Goal: Task Accomplishment & Management: Manage account settings

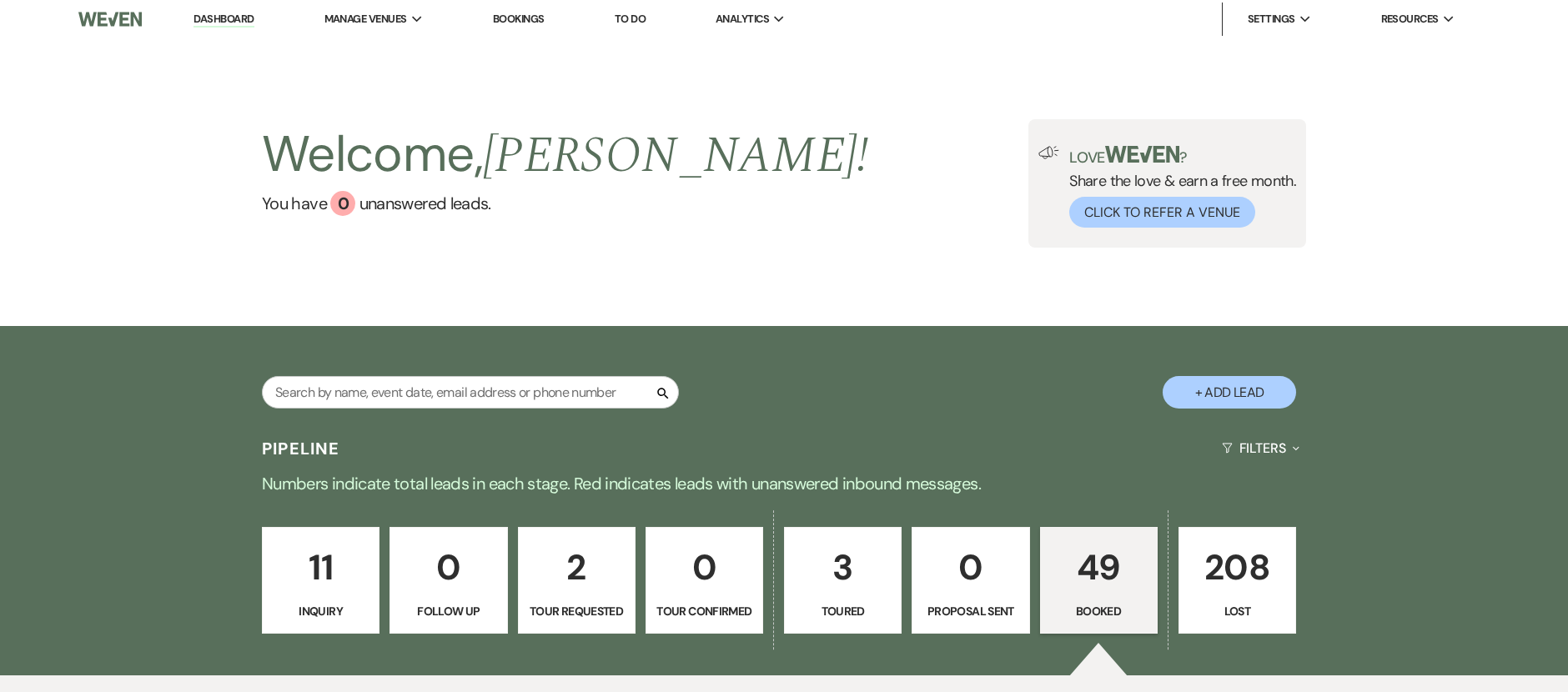
scroll to position [4, 0]
click at [526, 395] on input "text" at bounding box center [471, 391] width 417 height 32
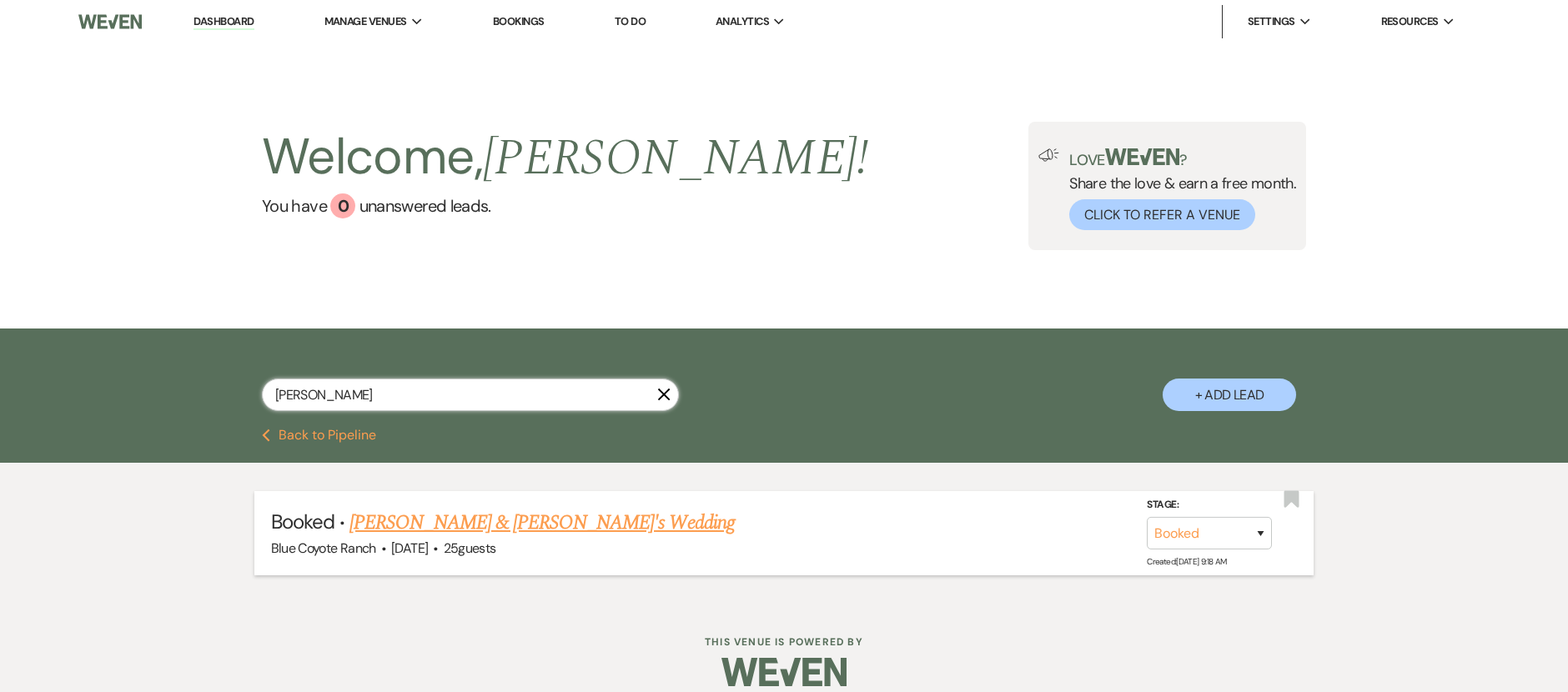
type input "[PERSON_NAME]"
click at [545, 523] on link "[PERSON_NAME] & [PERSON_NAME]'s Wedding" at bounding box center [541, 523] width 385 height 30
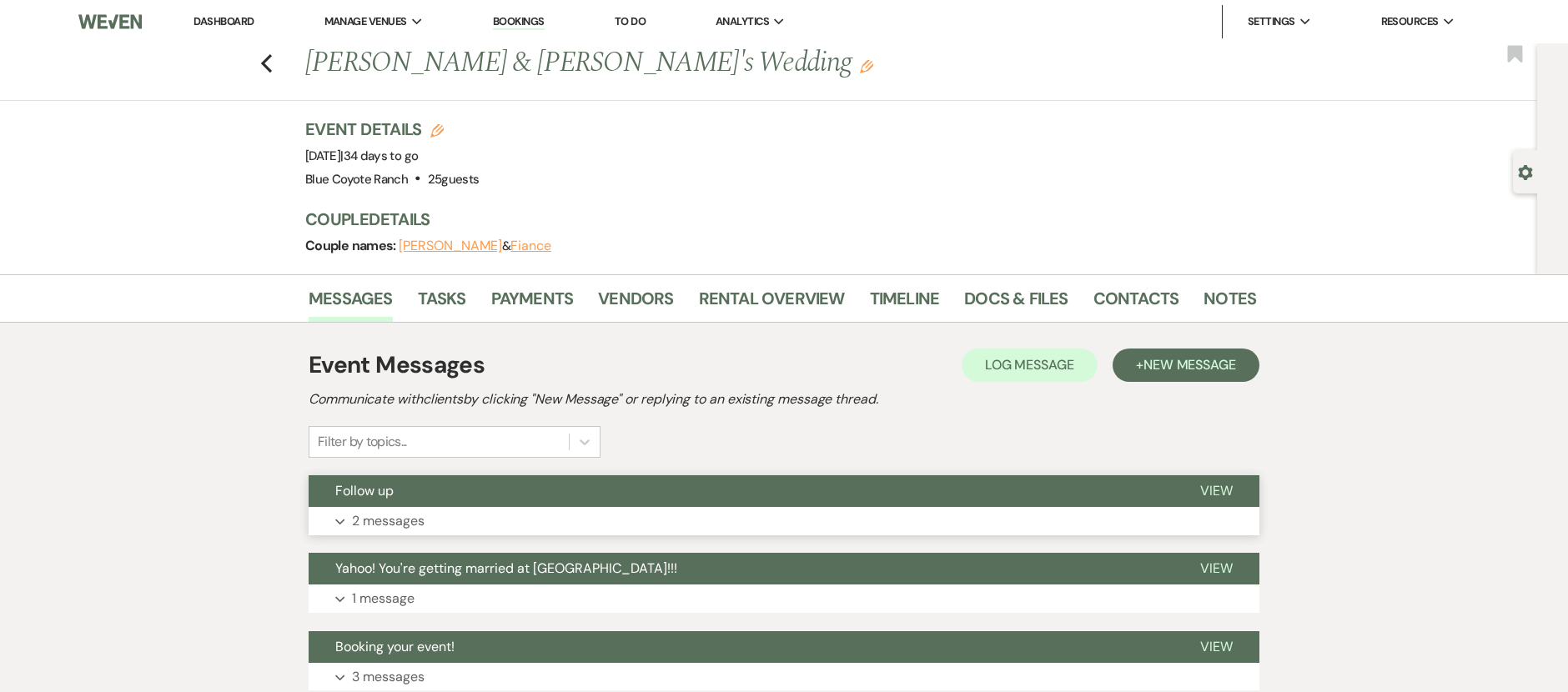
click at [729, 507] on button "Expand 2 messages" at bounding box center [784, 521] width 950 height 28
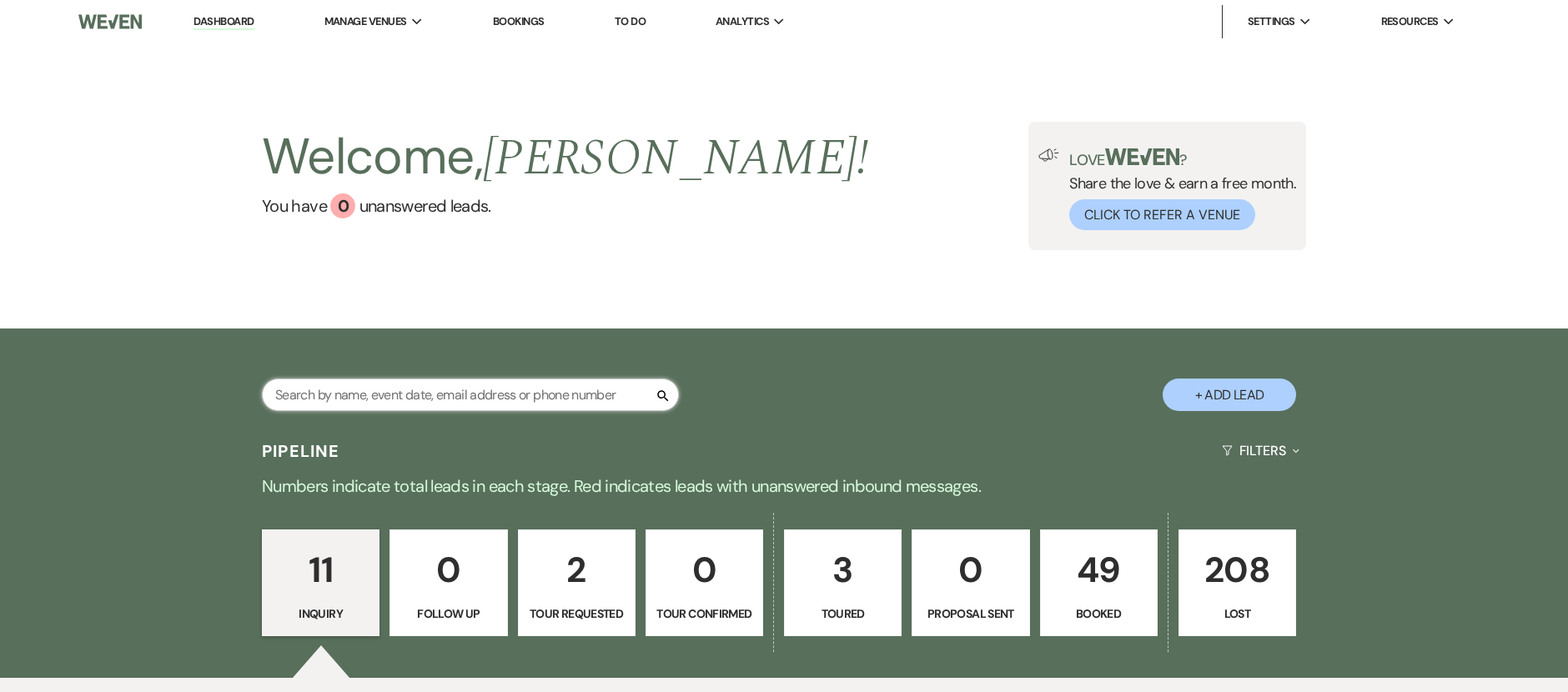
click at [576, 394] on input "text" at bounding box center [471, 394] width 417 height 32
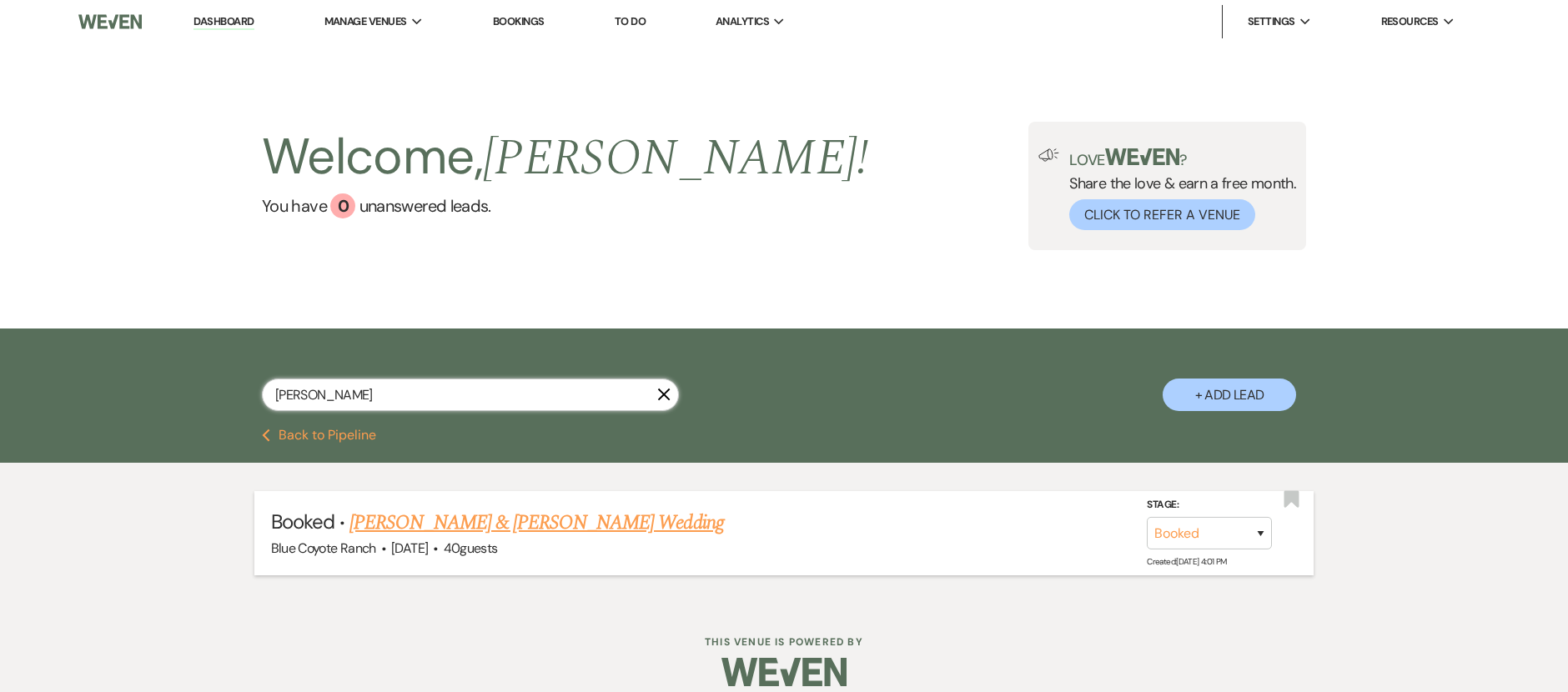
type input "tommy"
click at [534, 516] on link "[PERSON_NAME] & [PERSON_NAME] Wedding" at bounding box center [536, 523] width 373 height 30
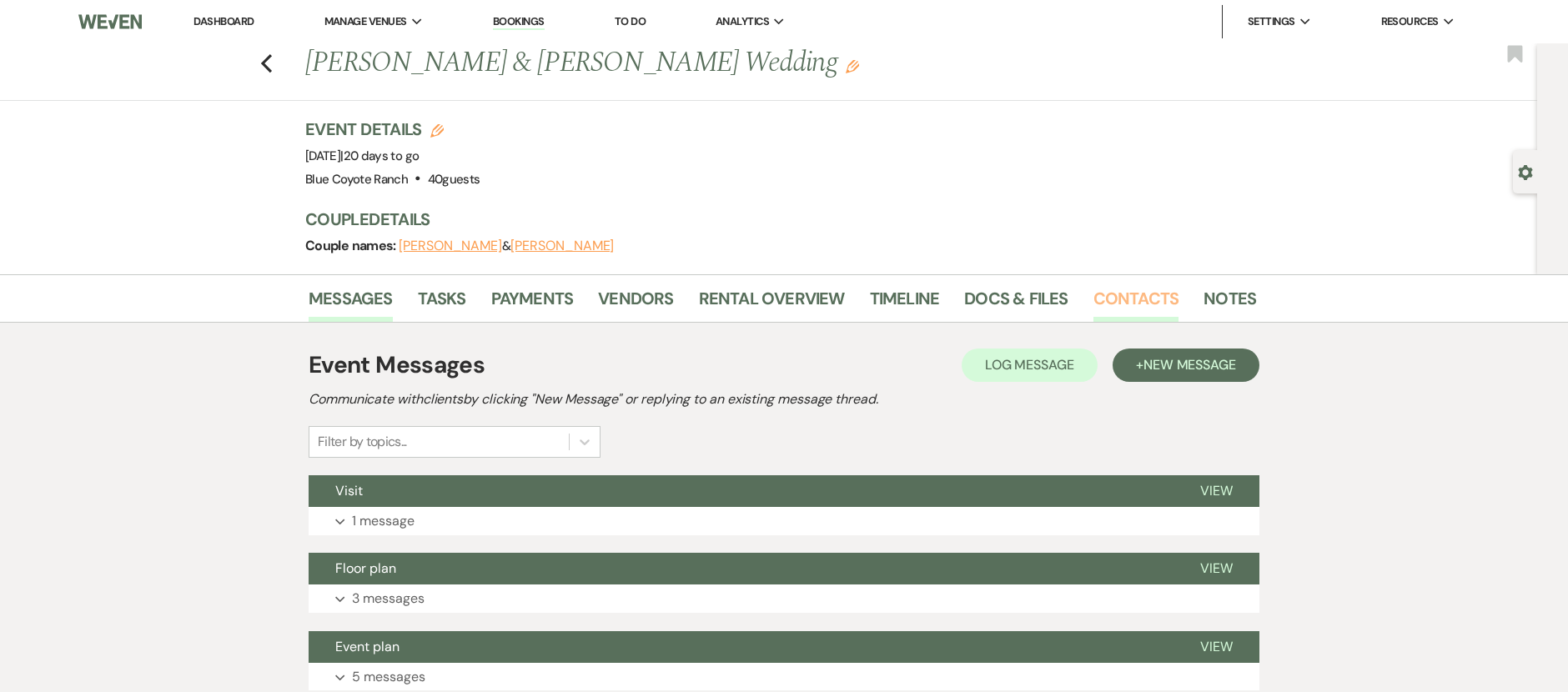
click at [1108, 289] on link "Contacts" at bounding box center [1136, 303] width 85 height 37
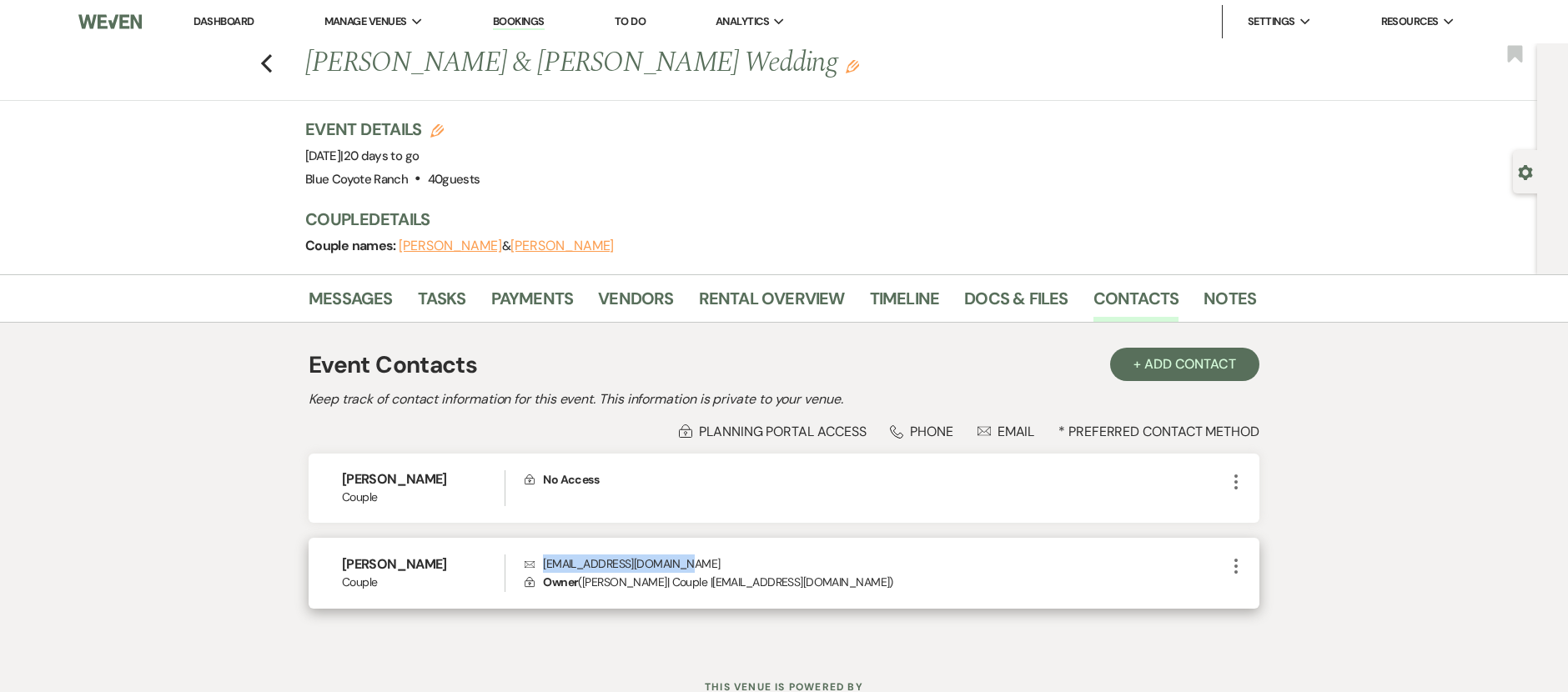
drag, startPoint x: 692, startPoint y: 566, endPoint x: 545, endPoint y: 567, distance: 147.0
click at [545, 567] on p "Envelope cristinathbu13@gmail.com" at bounding box center [875, 563] width 701 height 18
copy p "cristinathbu13@gmail.com"
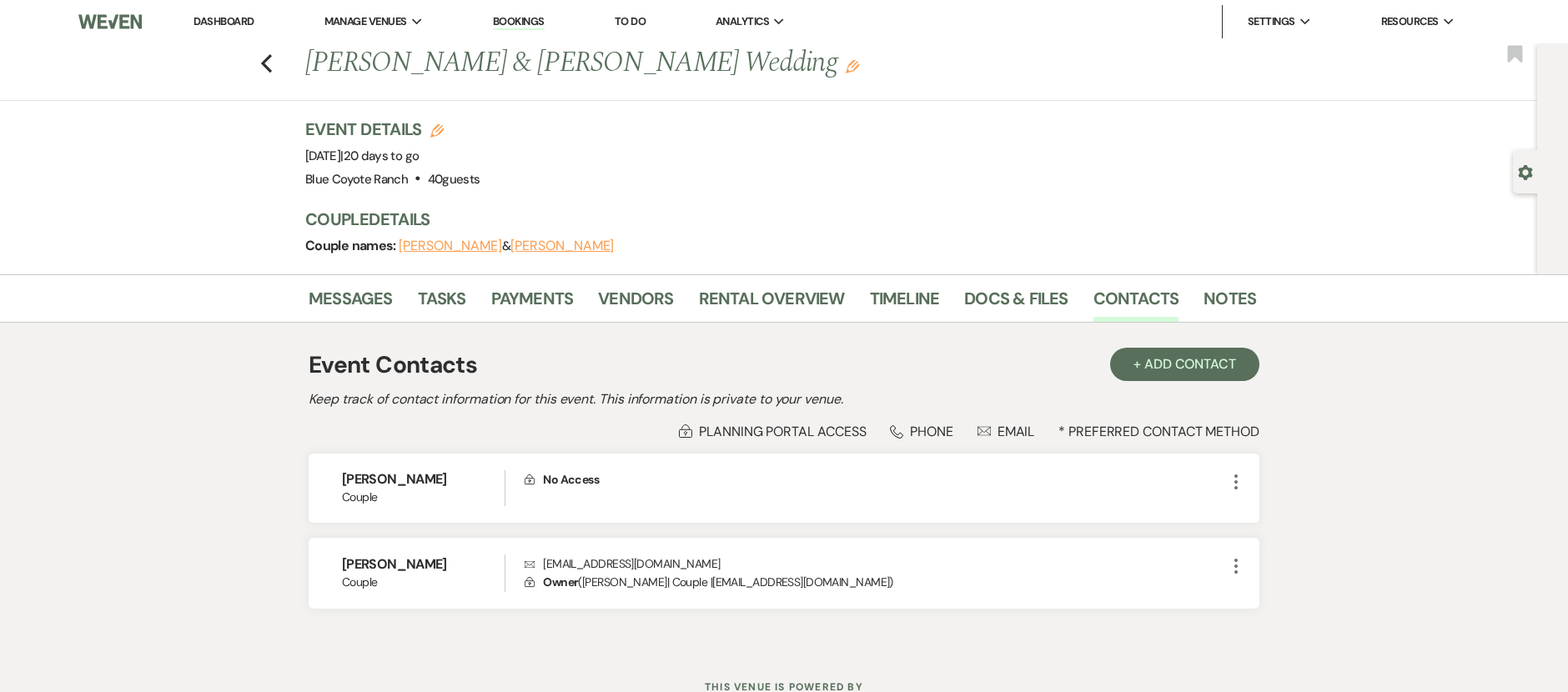
click at [290, 70] on div "Previous Tommy Nguyen & Cristina Toj's Wedding Edit Bookmark" at bounding box center [764, 72] width 1545 height 58
click at [273, 68] on icon "Previous" at bounding box center [267, 63] width 13 height 20
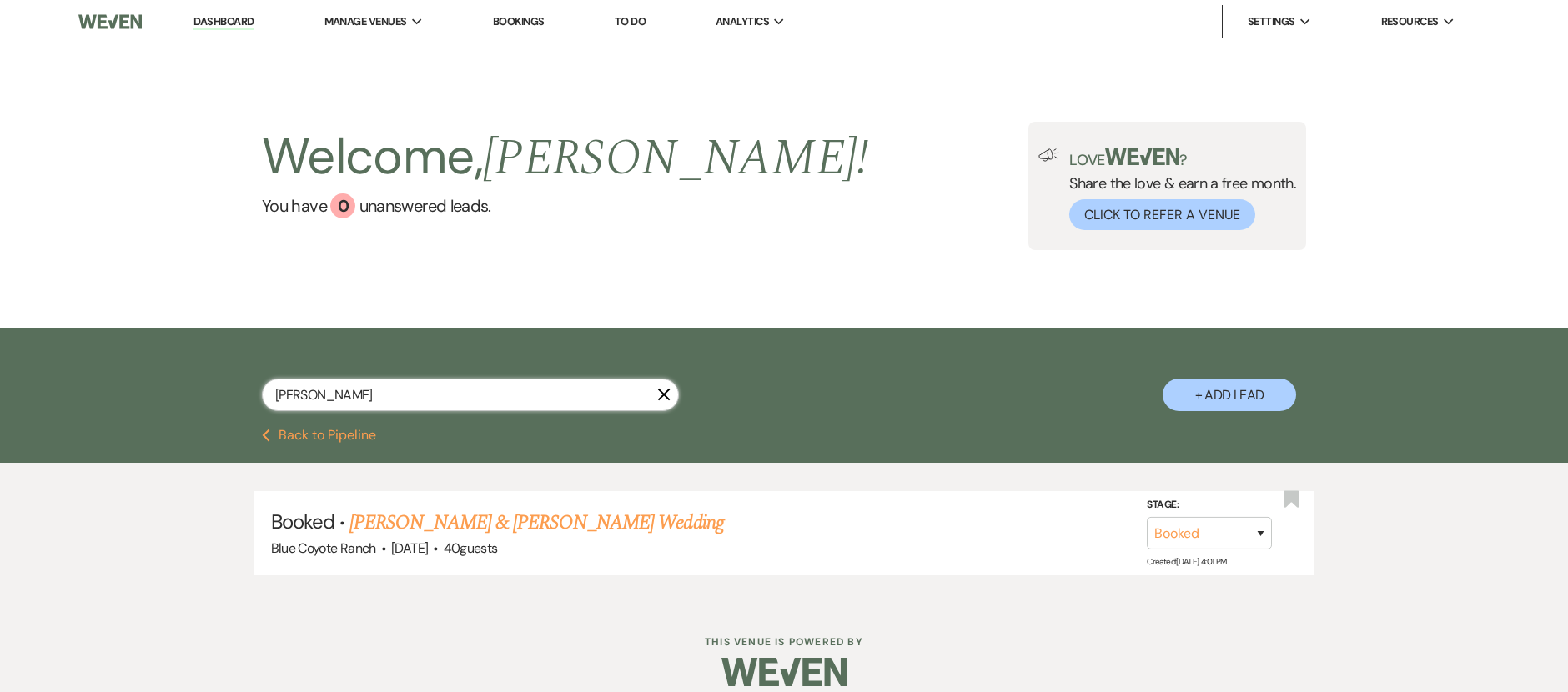
click at [440, 409] on input "tommy" at bounding box center [471, 394] width 417 height 32
click at [439, 406] on input "tommy" at bounding box center [471, 394] width 417 height 32
click at [438, 404] on input "tommy" at bounding box center [471, 394] width 417 height 32
click at [437, 403] on input "tommy" at bounding box center [471, 394] width 417 height 32
type input "erika"
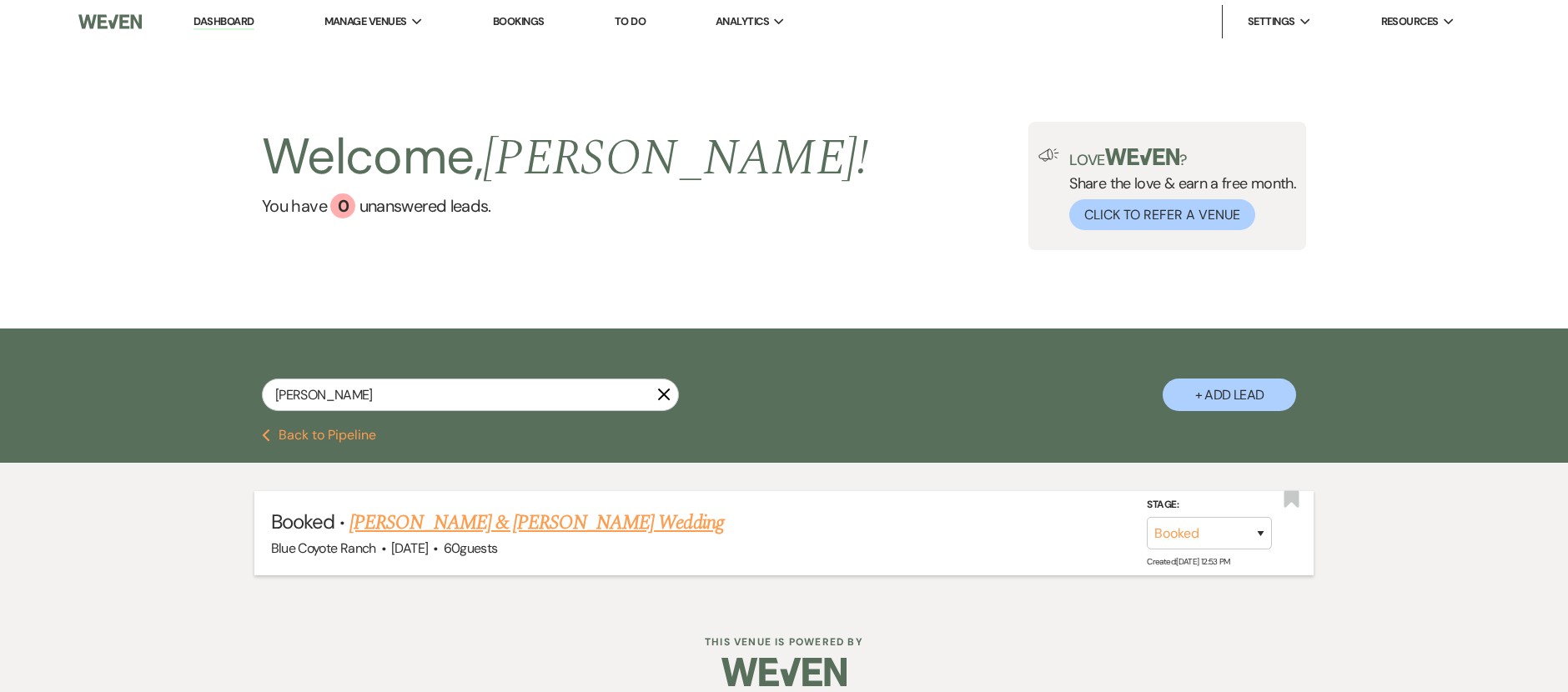
click at [466, 519] on link "[PERSON_NAME] & [PERSON_NAME] Wedding" at bounding box center [536, 523] width 373 height 30
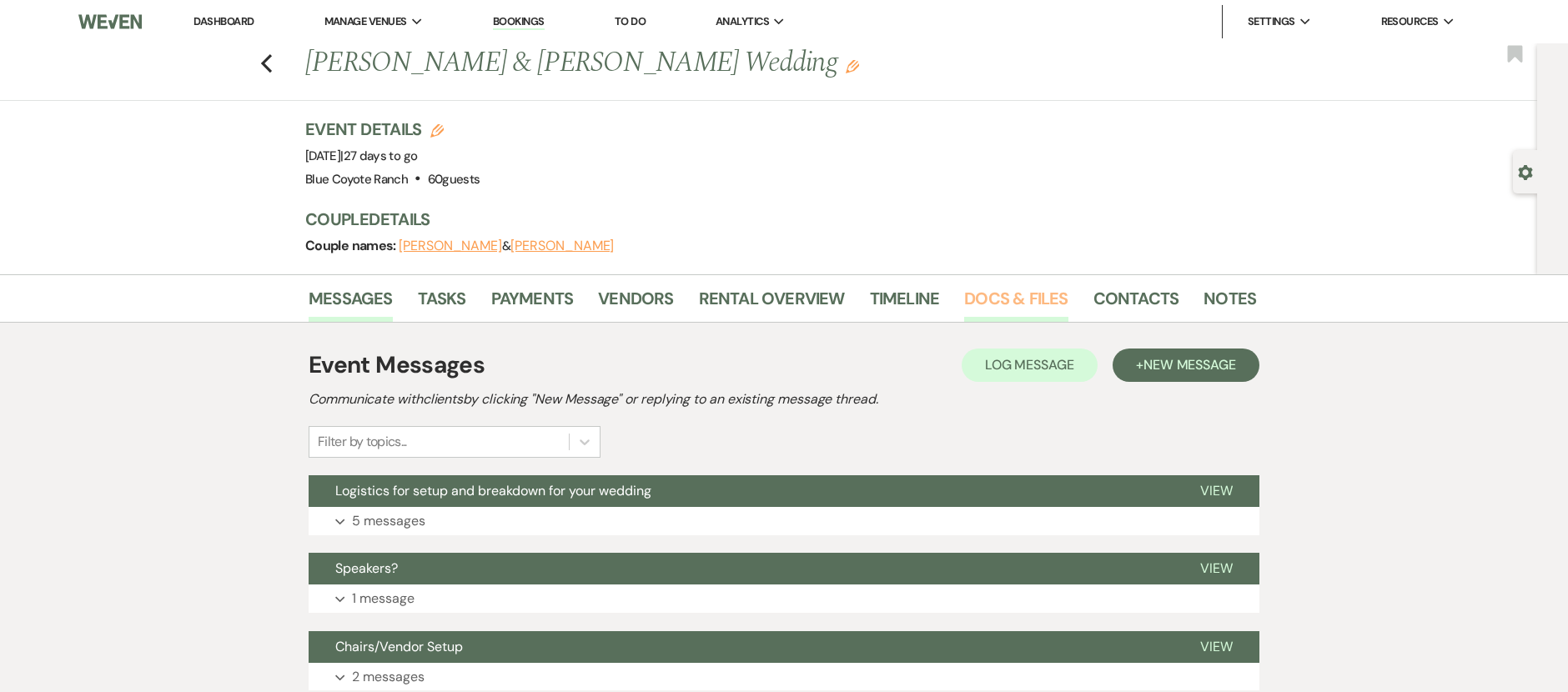
click at [1004, 303] on link "Docs & Files" at bounding box center [1016, 303] width 104 height 37
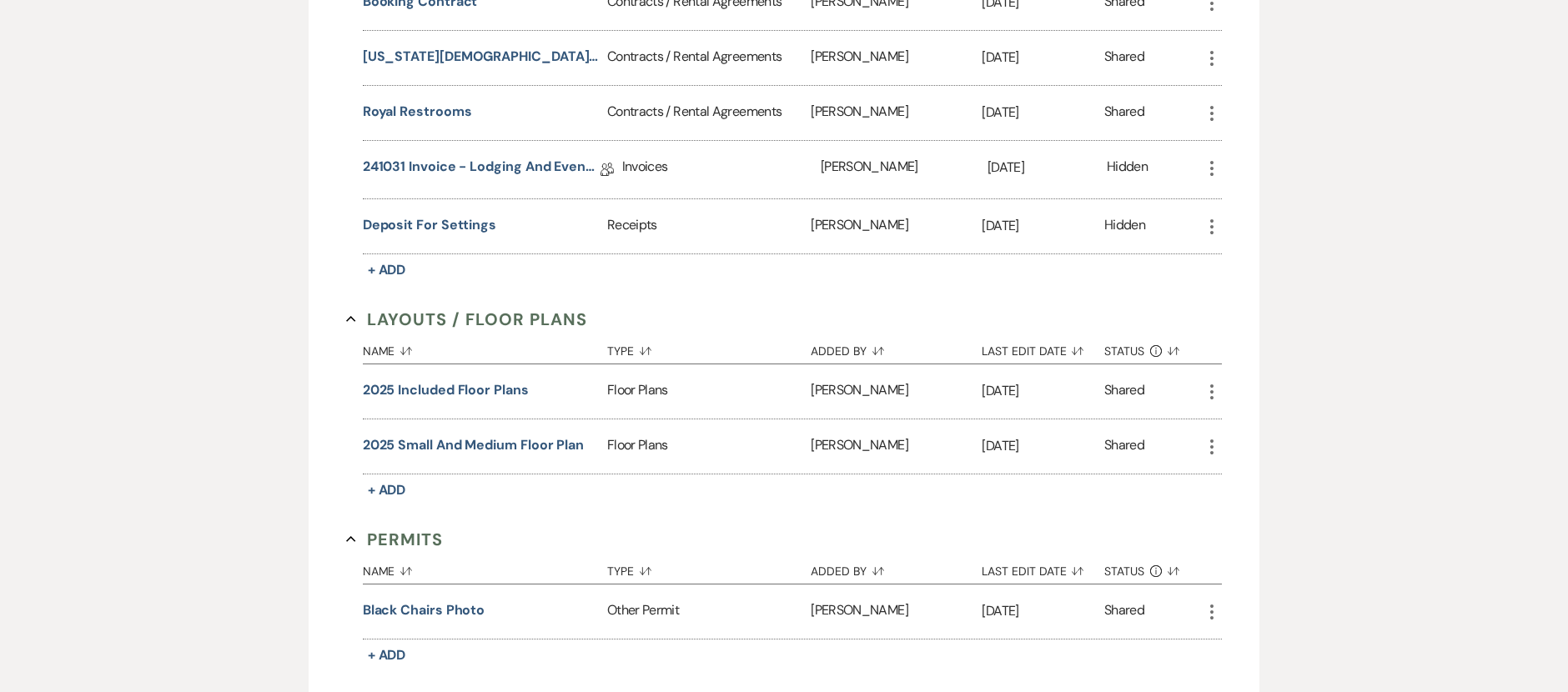
scroll to position [1356, 0]
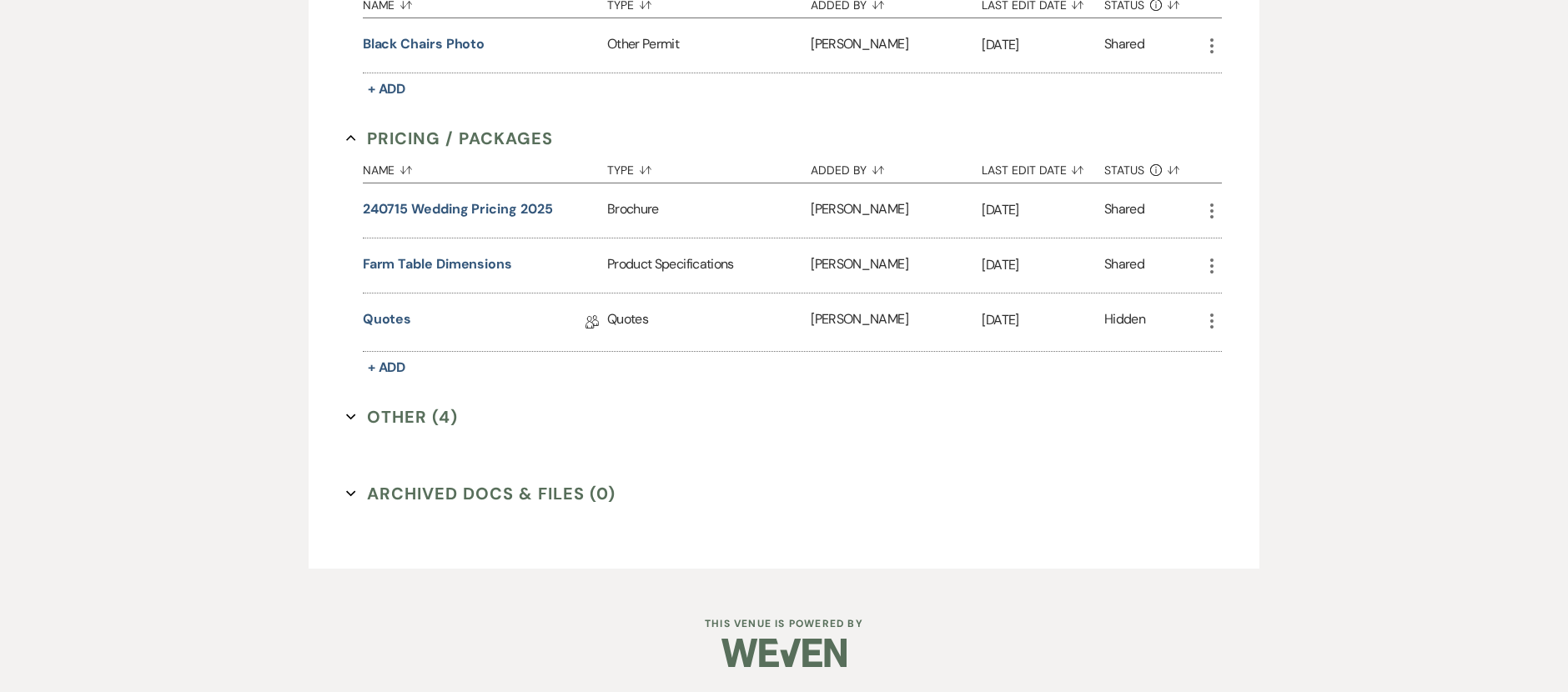
click at [404, 421] on button "Other (4) Expand" at bounding box center [403, 416] width 112 height 25
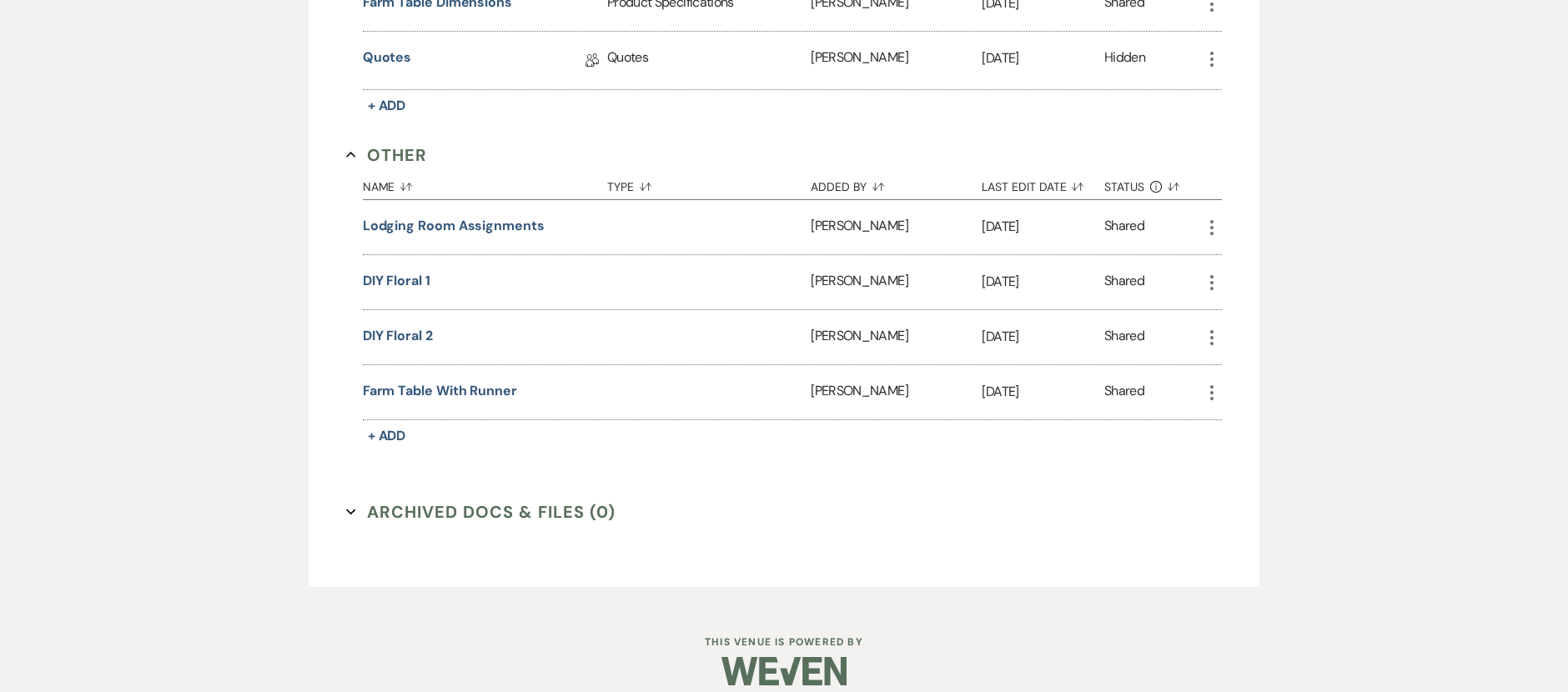
scroll to position [1636, 0]
